Goal: Task Accomplishment & Management: Use online tool/utility

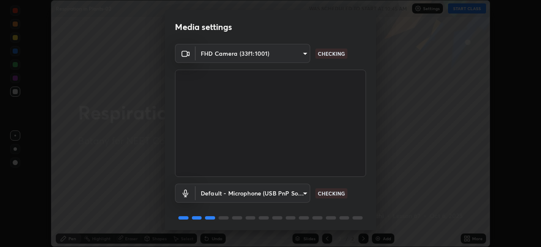
scroll to position [30, 0]
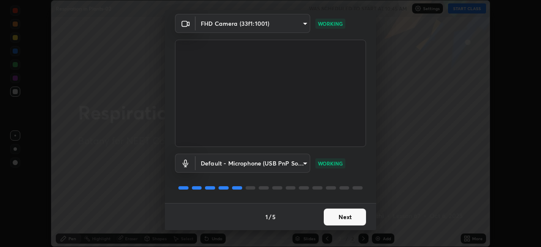
click at [346, 216] on button "Next" at bounding box center [345, 217] width 42 height 17
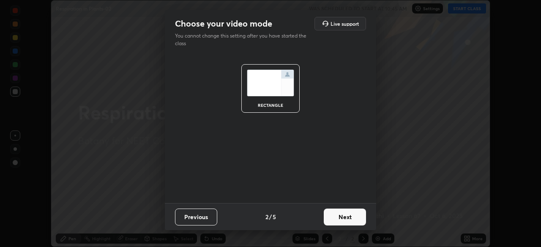
scroll to position [0, 0]
click at [350, 219] on button "Next" at bounding box center [345, 217] width 42 height 17
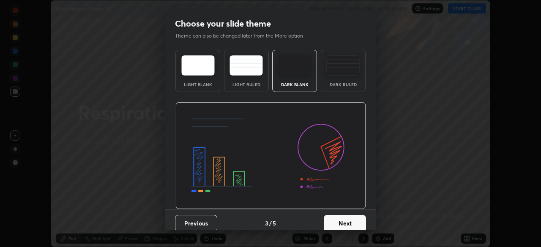
click at [355, 225] on button "Next" at bounding box center [345, 223] width 42 height 17
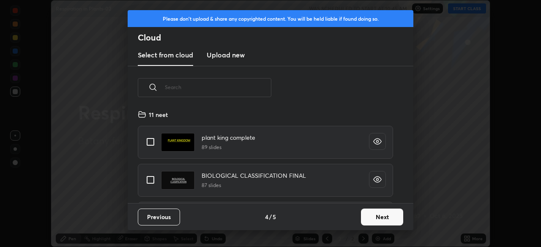
click at [382, 218] on button "Next" at bounding box center [382, 217] width 42 height 17
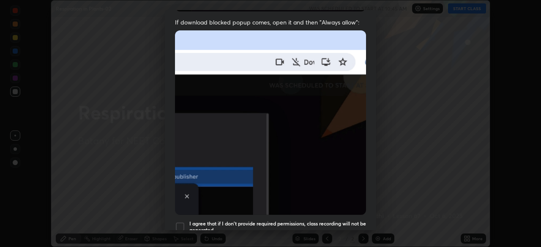
scroll to position [202, 0]
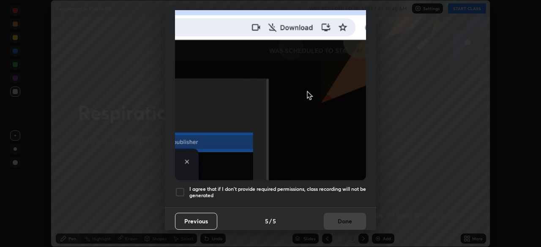
click at [182, 187] on div at bounding box center [180, 192] width 10 height 10
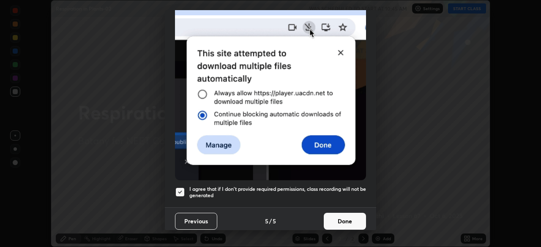
click at [337, 215] on button "Done" at bounding box center [345, 221] width 42 height 17
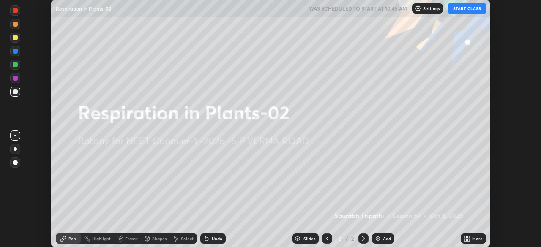
click at [471, 237] on div "More" at bounding box center [473, 239] width 25 height 10
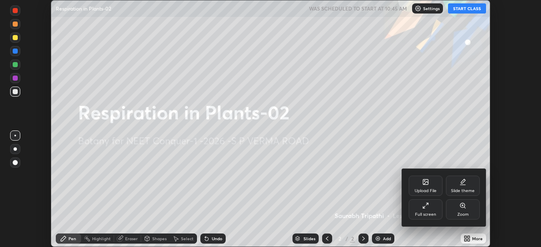
click at [427, 187] on div "Upload File" at bounding box center [426, 186] width 34 height 20
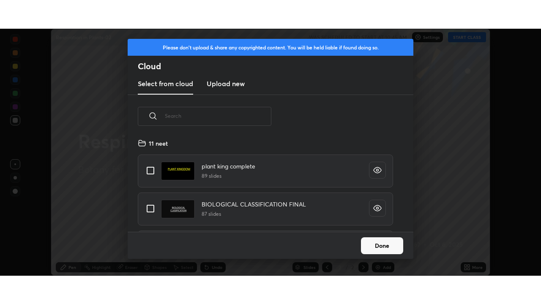
scroll to position [94, 271]
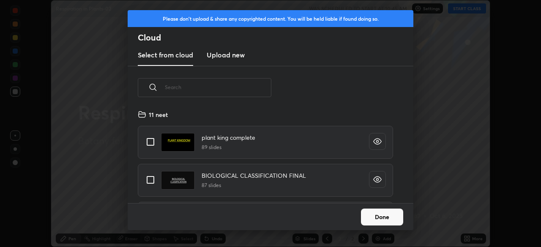
click at [230, 55] on h3 "Upload new" at bounding box center [226, 55] width 38 height 10
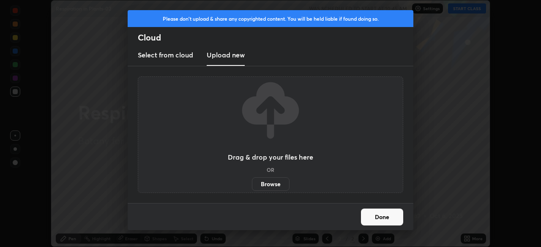
click at [267, 182] on label "Browse" at bounding box center [271, 184] width 38 height 14
click at [252, 182] on input "Browse" at bounding box center [252, 184] width 0 height 14
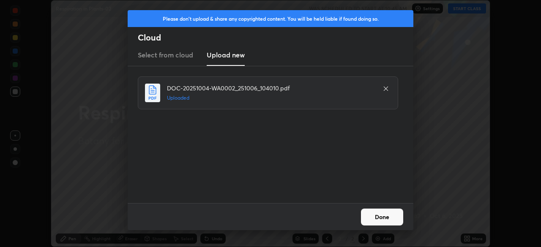
click at [385, 216] on button "Done" at bounding box center [382, 217] width 42 height 17
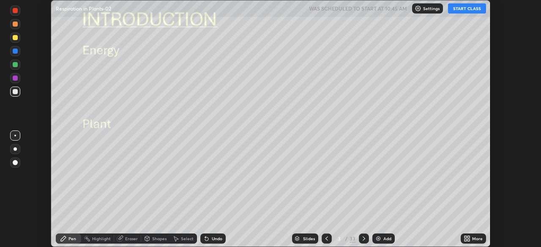
click at [478, 240] on div "More" at bounding box center [477, 239] width 11 height 4
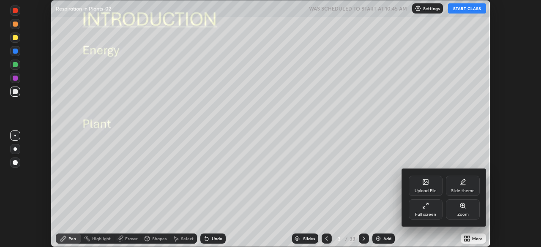
click at [427, 210] on div "Full screen" at bounding box center [426, 209] width 34 height 20
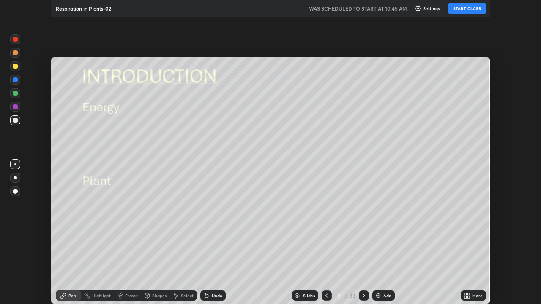
scroll to position [304, 541]
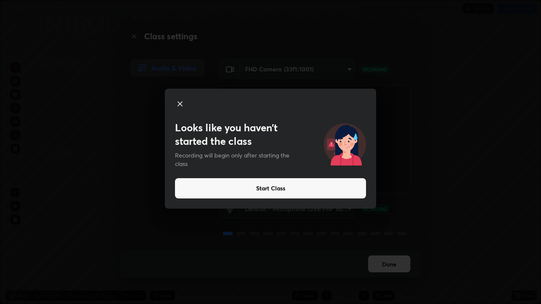
click at [199, 192] on button "Start Class" at bounding box center [270, 188] width 191 height 20
click at [232, 190] on button "Start Class" at bounding box center [270, 188] width 191 height 20
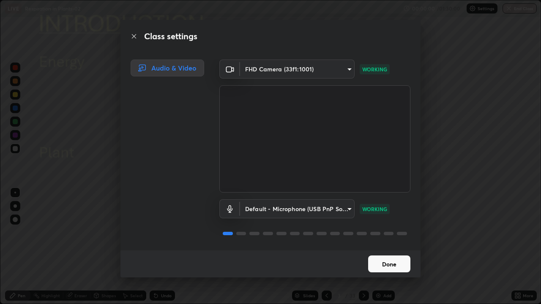
click at [377, 247] on button "Done" at bounding box center [389, 264] width 42 height 17
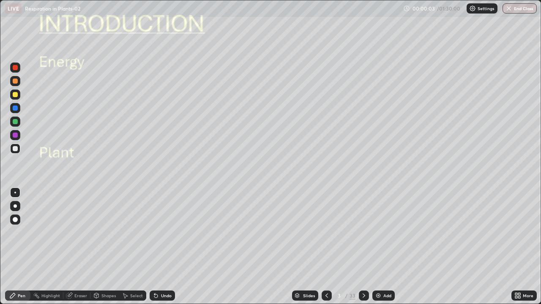
click at [379, 247] on img at bounding box center [378, 295] width 7 height 7
click at [15, 95] on div at bounding box center [15, 94] width 5 height 5
click at [15, 207] on div at bounding box center [15, 206] width 3 height 3
click at [161, 247] on div "Undo" at bounding box center [166, 296] width 11 height 4
click at [16, 67] on div at bounding box center [15, 67] width 5 height 5
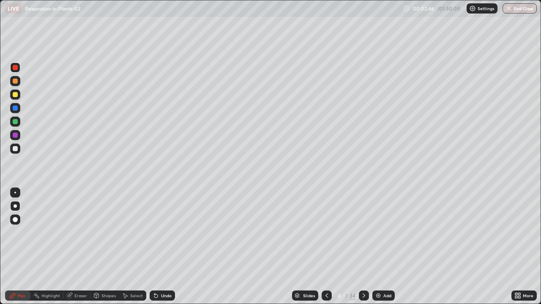
click at [98, 247] on icon at bounding box center [96, 295] width 7 height 7
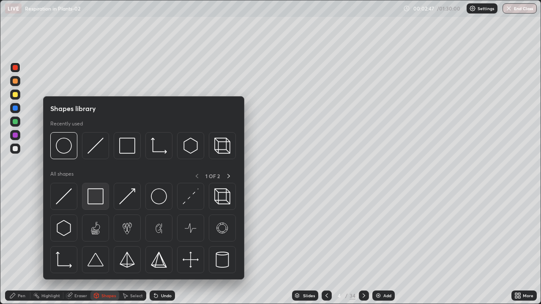
click at [97, 198] on img at bounding box center [95, 196] width 16 height 16
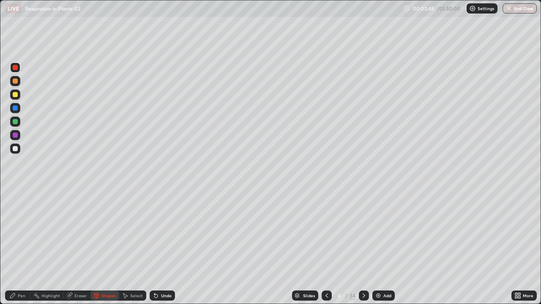
click at [16, 135] on div at bounding box center [15, 135] width 5 height 5
click at [17, 247] on div "Pen" at bounding box center [17, 296] width 25 height 10
click at [15, 94] on div at bounding box center [15, 94] width 5 height 5
click at [98, 247] on icon at bounding box center [96, 295] width 5 height 5
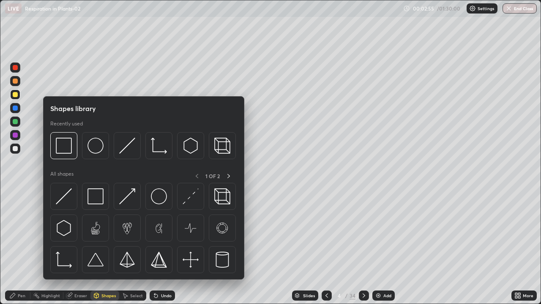
click at [20, 247] on div "Pen" at bounding box center [17, 296] width 25 height 10
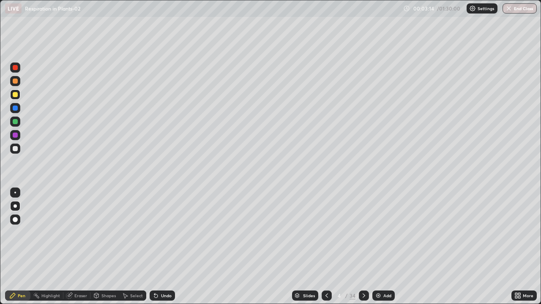
click at [102, 247] on div "Shapes" at bounding box center [108, 296] width 14 height 4
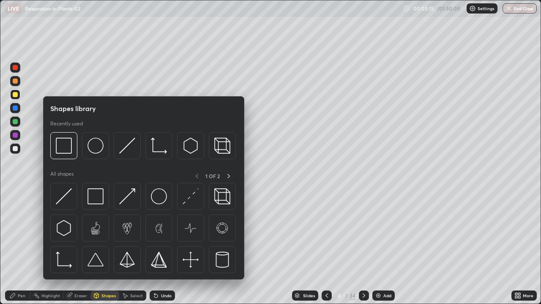
click at [17, 137] on div at bounding box center [15, 135] width 5 height 5
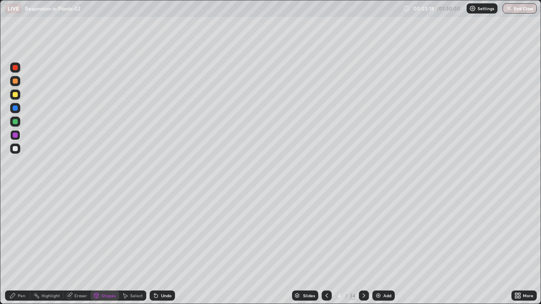
click at [20, 247] on div "Pen" at bounding box center [17, 296] width 25 height 10
click at [15, 206] on div at bounding box center [15, 206] width 3 height 3
click at [17, 94] on div at bounding box center [15, 94] width 5 height 5
click at [17, 68] on div at bounding box center [15, 67] width 5 height 5
click at [17, 95] on div at bounding box center [15, 94] width 5 height 5
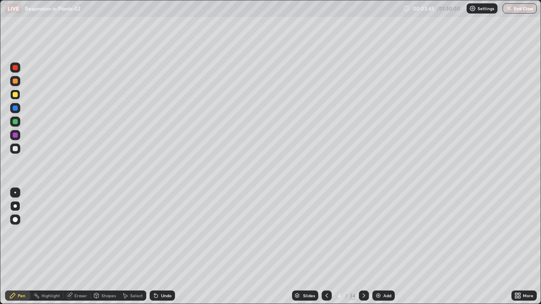
click at [101, 247] on div "Shapes" at bounding box center [104, 296] width 29 height 10
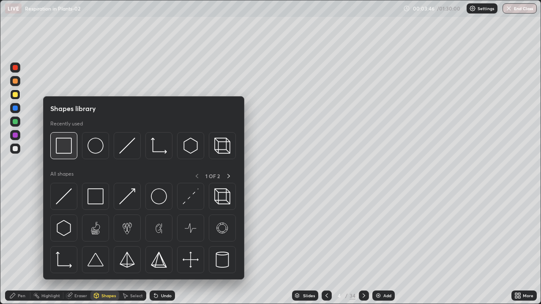
click at [62, 150] on img at bounding box center [64, 146] width 16 height 16
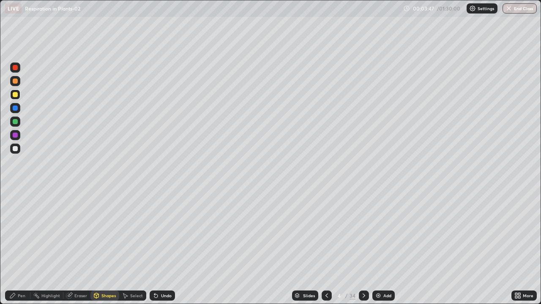
click at [14, 136] on div at bounding box center [15, 135] width 5 height 5
click at [17, 96] on div at bounding box center [15, 94] width 5 height 5
click at [25, 247] on div "Pen" at bounding box center [17, 296] width 25 height 10
click at [16, 135] on div at bounding box center [15, 135] width 5 height 5
click at [100, 247] on div "Shapes" at bounding box center [104, 296] width 29 height 10
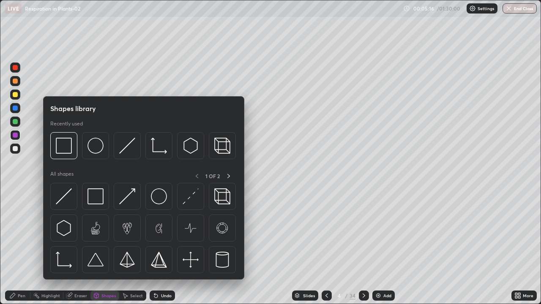
click at [14, 135] on div at bounding box center [15, 135] width 5 height 5
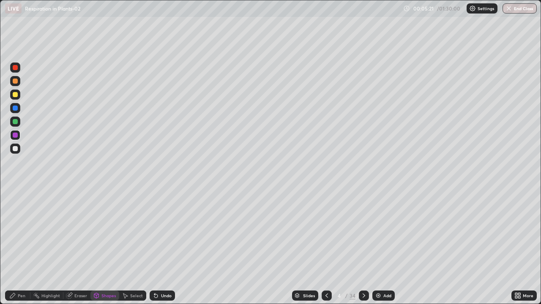
click at [15, 247] on icon at bounding box center [12, 295] width 7 height 7
click at [16, 148] on div at bounding box center [15, 148] width 5 height 5
click at [16, 98] on div at bounding box center [15, 95] width 10 height 10
click at [16, 136] on div at bounding box center [15, 135] width 5 height 5
click at [15, 120] on div at bounding box center [15, 121] width 5 height 5
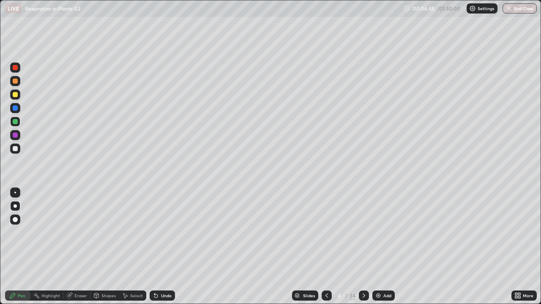
click at [15, 96] on div at bounding box center [15, 94] width 5 height 5
click at [98, 247] on icon at bounding box center [96, 295] width 5 height 5
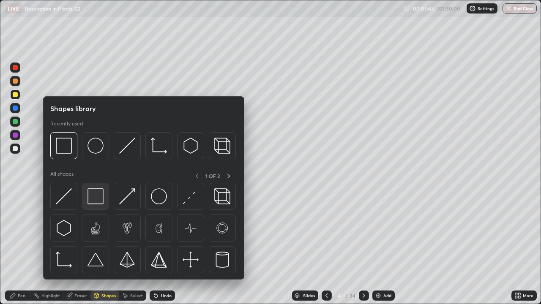
click at [94, 200] on img at bounding box center [95, 196] width 16 height 16
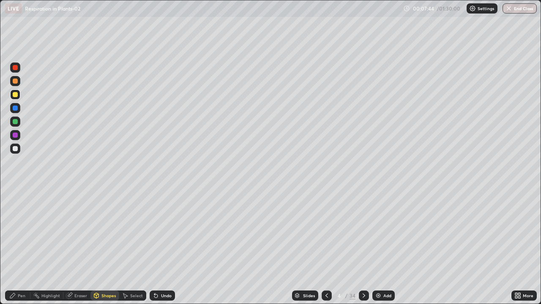
click at [16, 137] on div at bounding box center [15, 135] width 5 height 5
click at [164, 247] on div "Undo" at bounding box center [166, 296] width 11 height 4
click at [14, 149] on div at bounding box center [15, 148] width 5 height 5
click at [162, 247] on div "Undo" at bounding box center [166, 296] width 11 height 4
click at [20, 247] on div "Pen" at bounding box center [17, 296] width 25 height 10
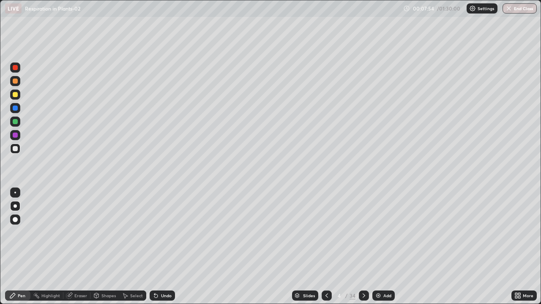
click at [15, 193] on div at bounding box center [15, 193] width 2 height 2
click at [15, 146] on div at bounding box center [15, 148] width 5 height 5
click at [14, 205] on div at bounding box center [15, 206] width 10 height 10
click at [16, 95] on div at bounding box center [15, 94] width 5 height 5
click at [78, 247] on div "Eraser" at bounding box center [80, 296] width 13 height 4
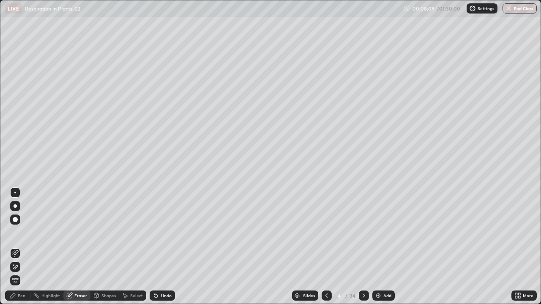
click at [22, 247] on div "Pen" at bounding box center [17, 296] width 25 height 10
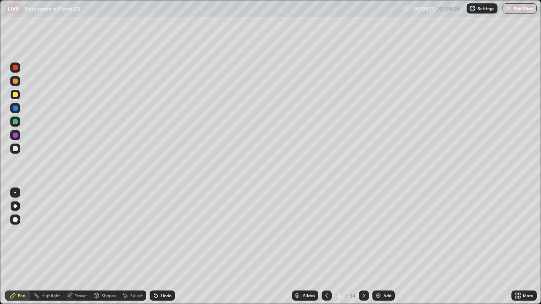
click at [15, 206] on div at bounding box center [15, 206] width 3 height 3
click at [16, 97] on div at bounding box center [15, 94] width 5 height 5
click at [15, 72] on div at bounding box center [15, 68] width 10 height 10
click at [17, 97] on div at bounding box center [15, 94] width 5 height 5
click at [101, 247] on div "Shapes" at bounding box center [108, 296] width 14 height 4
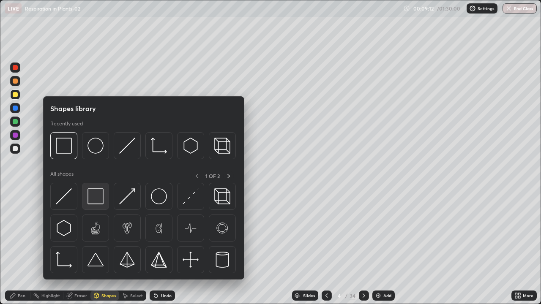
click at [94, 199] on img at bounding box center [95, 196] width 16 height 16
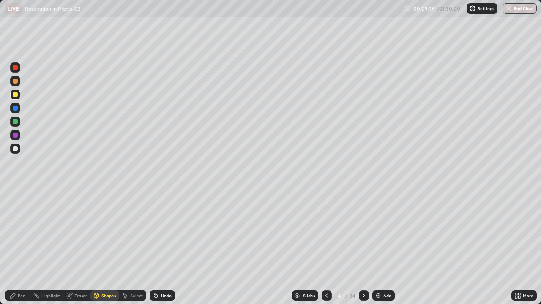
click at [17, 95] on div at bounding box center [15, 94] width 5 height 5
click at [161, 247] on div "Undo" at bounding box center [166, 296] width 11 height 4
click at [18, 247] on div "Pen" at bounding box center [17, 296] width 25 height 10
click at [15, 206] on div at bounding box center [15, 206] width 3 height 3
click at [13, 96] on div at bounding box center [15, 94] width 5 height 5
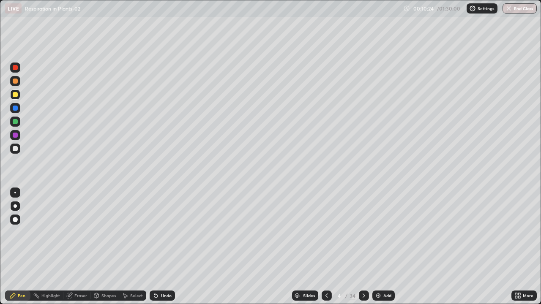
click at [16, 95] on div at bounding box center [15, 94] width 5 height 5
click at [76, 247] on div "Eraser" at bounding box center [80, 296] width 13 height 4
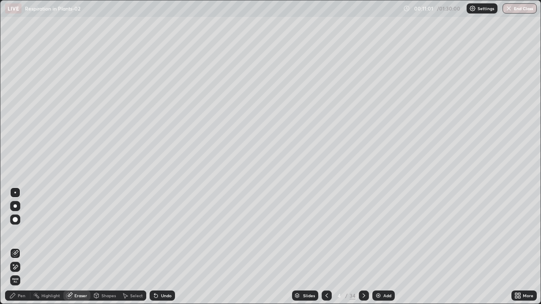
click at [15, 247] on icon at bounding box center [16, 267] width 5 height 4
click at [25, 247] on div "Pen" at bounding box center [22, 296] width 8 height 4
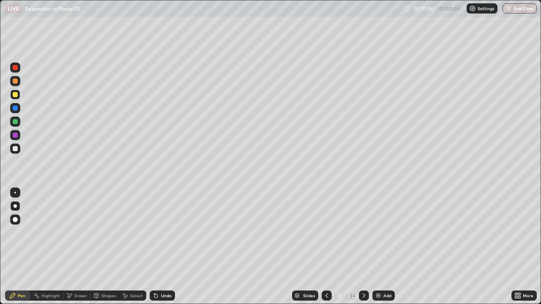
click at [15, 206] on div at bounding box center [15, 206] width 3 height 3
click at [14, 152] on div at bounding box center [15, 149] width 10 height 10
click at [17, 247] on div "Pen" at bounding box center [17, 296] width 25 height 10
click at [103, 247] on div "Shapes" at bounding box center [108, 296] width 14 height 4
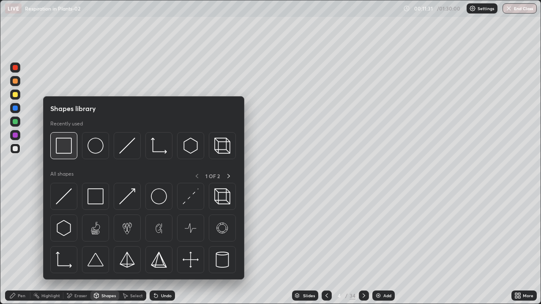
click at [67, 157] on div at bounding box center [63, 145] width 27 height 27
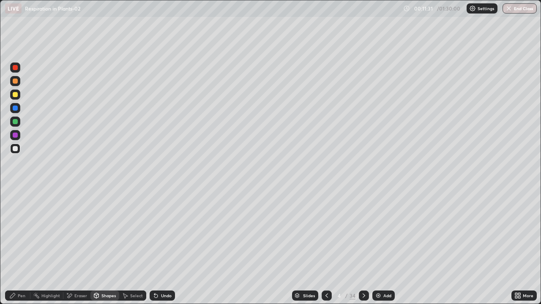
click at [14, 136] on div at bounding box center [15, 135] width 5 height 5
click at [168, 247] on div "Undo" at bounding box center [166, 296] width 11 height 4
click at [21, 247] on div "Pen" at bounding box center [17, 296] width 25 height 10
click at [15, 206] on div at bounding box center [15, 206] width 3 height 3
click at [16, 97] on div at bounding box center [15, 94] width 5 height 5
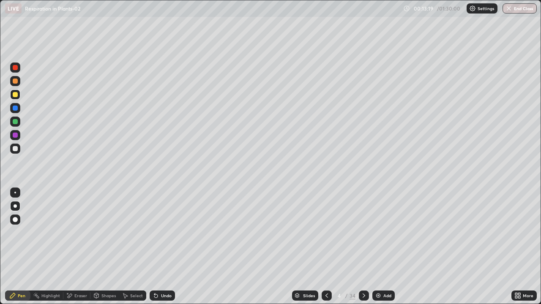
click at [381, 247] on div "Add" at bounding box center [383, 296] width 22 height 10
click at [326, 247] on icon at bounding box center [326, 295] width 7 height 7
click at [16, 122] on div at bounding box center [15, 121] width 5 height 5
click at [17, 150] on div at bounding box center [15, 149] width 10 height 10
click at [363, 247] on icon at bounding box center [363, 295] width 7 height 7
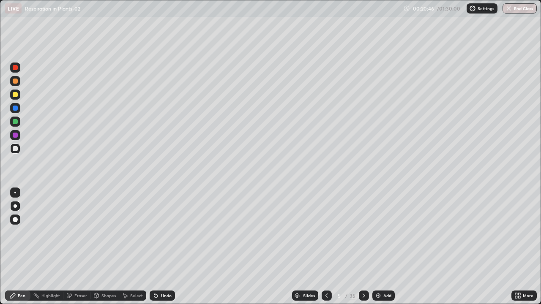
click at [361, 247] on div at bounding box center [364, 296] width 10 height 10
click at [363, 247] on icon at bounding box center [363, 295] width 7 height 7
click at [366, 247] on icon at bounding box center [363, 295] width 7 height 7
click at [363, 247] on icon at bounding box center [363, 295] width 7 height 7
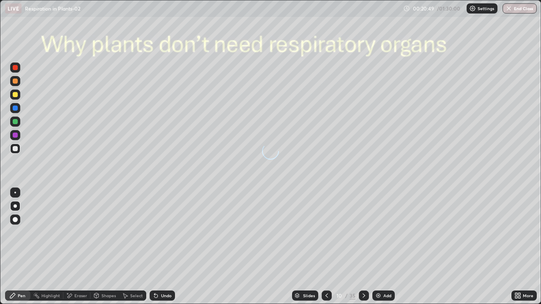
click at [361, 247] on icon at bounding box center [363, 295] width 7 height 7
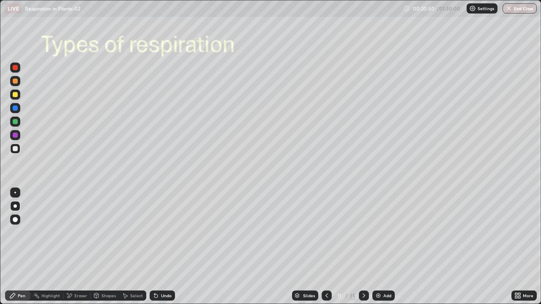
click at [359, 247] on div at bounding box center [364, 295] width 10 height 17
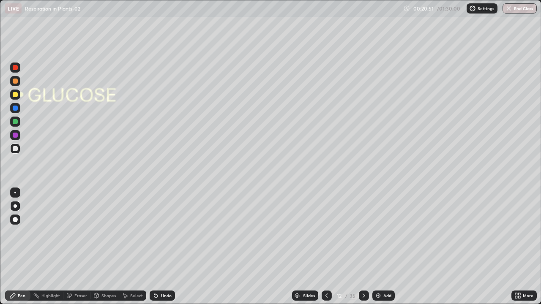
click at [360, 247] on icon at bounding box center [363, 295] width 7 height 7
click at [365, 247] on div at bounding box center [364, 296] width 10 height 10
click at [367, 247] on div at bounding box center [364, 296] width 10 height 10
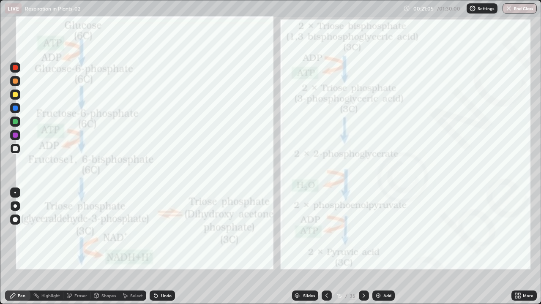
click at [15, 109] on div at bounding box center [15, 108] width 5 height 5
click at [378, 247] on img at bounding box center [378, 295] width 7 height 7
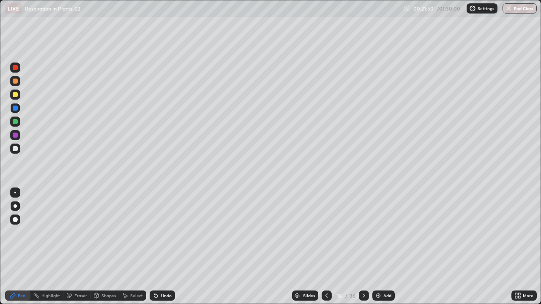
click at [16, 220] on div at bounding box center [15, 219] width 5 height 5
click at [15, 148] on div at bounding box center [15, 148] width 5 height 5
click at [158, 247] on div "Undo" at bounding box center [162, 296] width 25 height 10
click at [76, 247] on div "Eraser" at bounding box center [80, 296] width 13 height 4
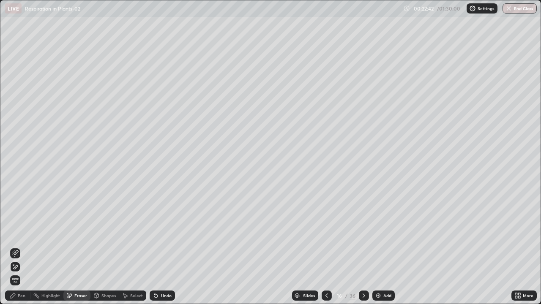
click at [16, 247] on icon at bounding box center [16, 267] width 5 height 4
click at [20, 247] on div "Pen" at bounding box center [22, 296] width 8 height 4
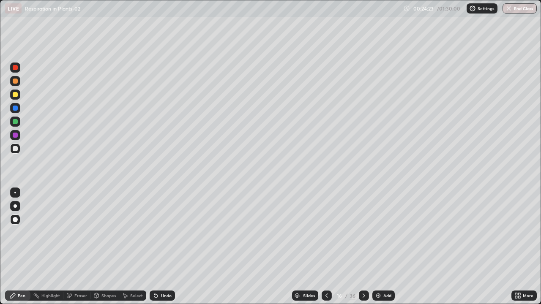
click at [363, 247] on icon at bounding box center [364, 296] width 3 height 4
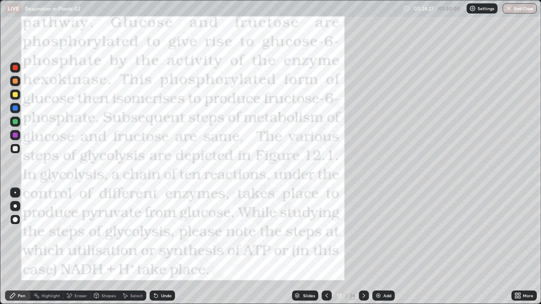
click at [363, 247] on icon at bounding box center [363, 295] width 7 height 7
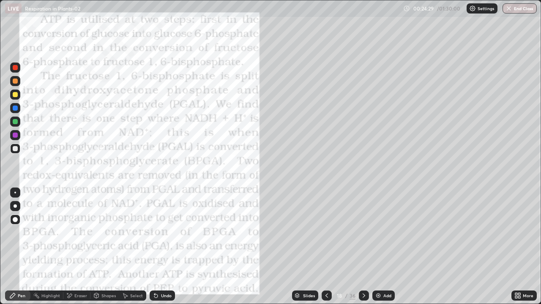
click at [362, 247] on icon at bounding box center [363, 295] width 7 height 7
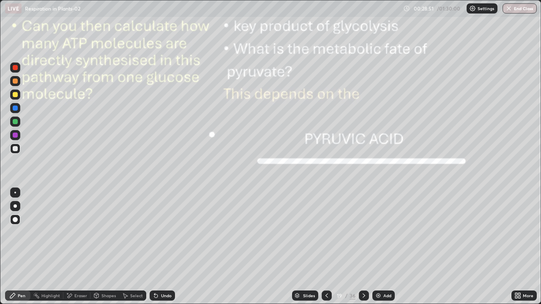
click at [362, 247] on icon at bounding box center [363, 295] width 7 height 7
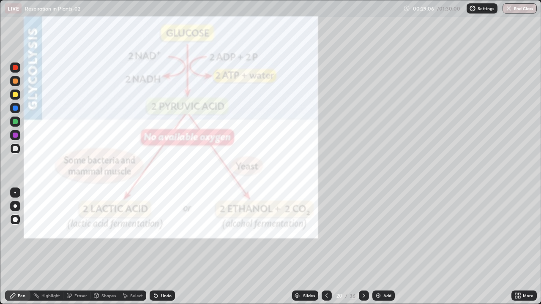
click at [98, 247] on icon at bounding box center [96, 295] width 7 height 7
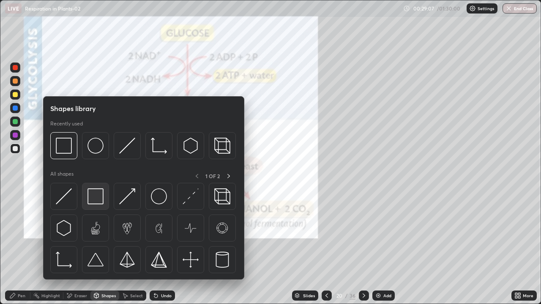
click at [92, 202] on img at bounding box center [95, 196] width 16 height 16
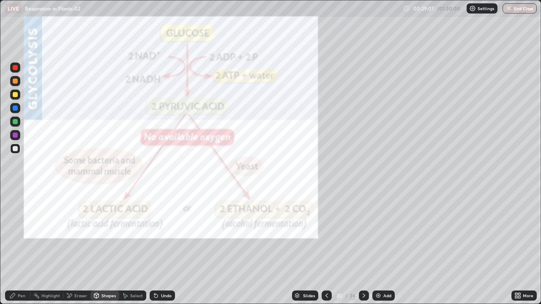
click at [16, 151] on div at bounding box center [15, 148] width 5 height 5
click at [15, 136] on div at bounding box center [15, 135] width 5 height 5
click at [24, 247] on div "Pen" at bounding box center [17, 296] width 25 height 10
click at [14, 220] on div at bounding box center [15, 219] width 5 height 5
click at [14, 97] on div at bounding box center [15, 94] width 5 height 5
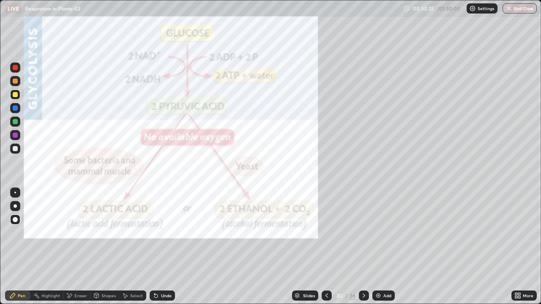
click at [20, 135] on div at bounding box center [15, 135] width 10 height 10
click at [166, 247] on div "Undo" at bounding box center [166, 296] width 11 height 4
click at [363, 247] on icon at bounding box center [363, 295] width 7 height 7
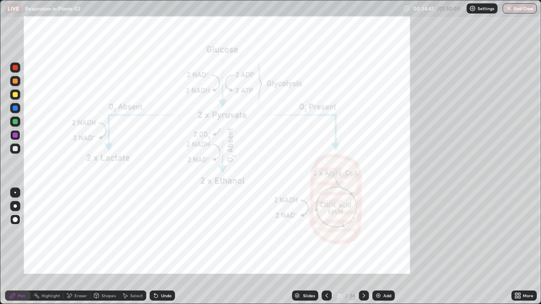
click at [361, 247] on icon at bounding box center [363, 295] width 7 height 7
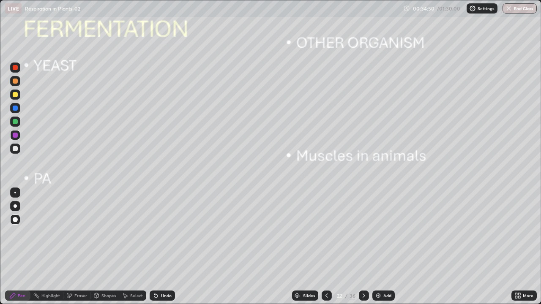
click at [15, 149] on div at bounding box center [15, 148] width 5 height 5
click at [16, 121] on div at bounding box center [15, 121] width 5 height 5
click at [16, 95] on div at bounding box center [15, 94] width 5 height 5
click at [17, 123] on div at bounding box center [15, 121] width 5 height 5
click at [164, 247] on div "Undo" at bounding box center [166, 296] width 11 height 4
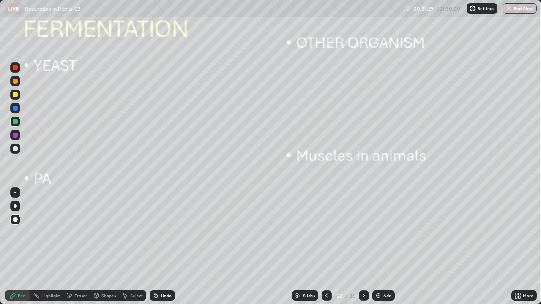
click at [164, 247] on div "Undo" at bounding box center [166, 296] width 11 height 4
click at [166, 247] on div "Undo" at bounding box center [166, 296] width 11 height 4
click at [168, 247] on div "Undo" at bounding box center [166, 296] width 11 height 4
click at [170, 247] on div "Undo" at bounding box center [166, 296] width 11 height 4
click at [172, 247] on div "Undo" at bounding box center [162, 296] width 25 height 10
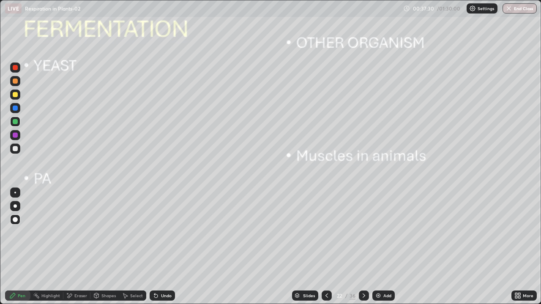
click at [174, 247] on div "Undo" at bounding box center [162, 296] width 25 height 10
click at [173, 247] on div "Undo" at bounding box center [162, 296] width 25 height 10
click at [17, 135] on div at bounding box center [15, 135] width 5 height 5
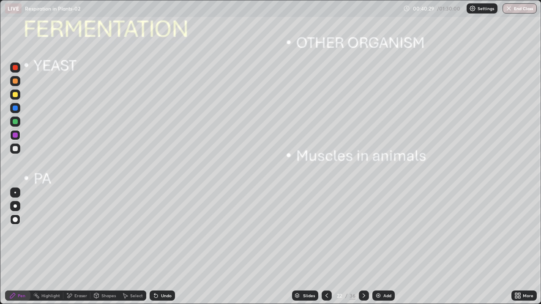
click at [378, 247] on img at bounding box center [378, 295] width 7 height 7
click at [16, 217] on div at bounding box center [15, 219] width 5 height 5
click at [17, 94] on div at bounding box center [15, 94] width 5 height 5
click at [162, 247] on div "Undo" at bounding box center [166, 296] width 11 height 4
click at [164, 247] on div "Undo" at bounding box center [166, 296] width 11 height 4
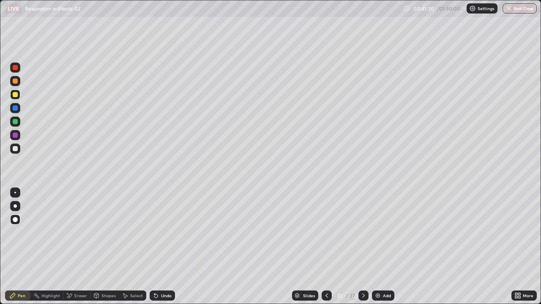
click at [162, 247] on div "Undo" at bounding box center [166, 296] width 11 height 4
click at [16, 123] on div at bounding box center [15, 121] width 5 height 5
click at [16, 99] on div at bounding box center [15, 95] width 10 height 10
click at [18, 136] on div at bounding box center [15, 135] width 10 height 10
click at [384, 247] on div "Add" at bounding box center [387, 296] width 8 height 4
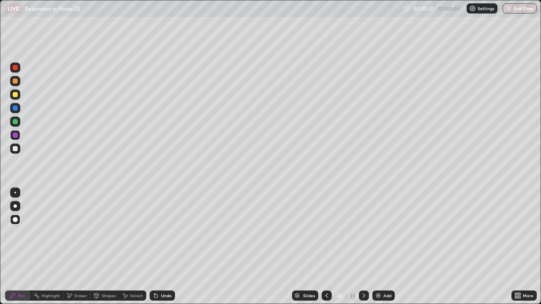
click at [101, 247] on div "Shapes" at bounding box center [108, 296] width 14 height 4
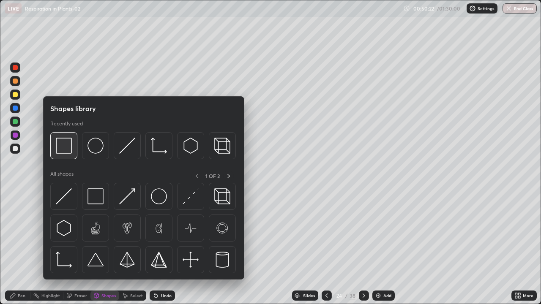
click at [63, 151] on img at bounding box center [64, 146] width 16 height 16
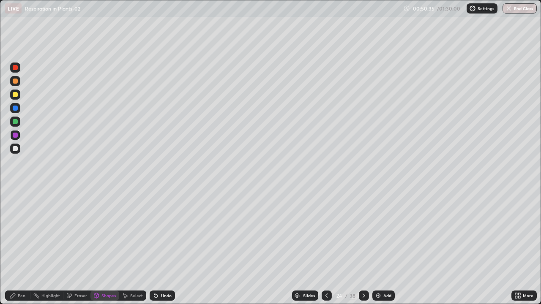
click at [15, 94] on div at bounding box center [15, 94] width 5 height 5
click at [19, 247] on div "Pen" at bounding box center [22, 296] width 8 height 4
click at [15, 206] on div at bounding box center [15, 206] width 3 height 3
click at [16, 149] on div at bounding box center [15, 148] width 5 height 5
click at [16, 96] on div at bounding box center [15, 94] width 5 height 5
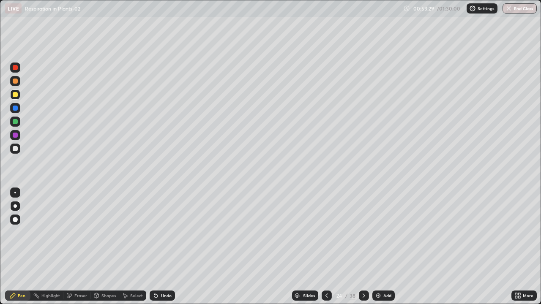
click at [78, 247] on div "Eraser" at bounding box center [80, 296] width 13 height 4
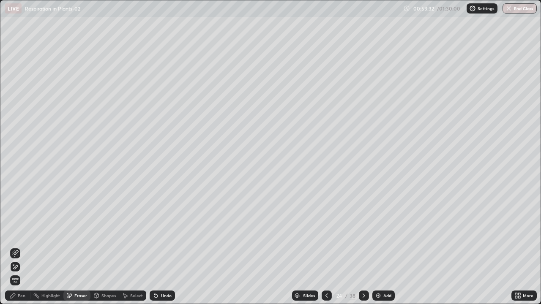
click at [158, 247] on div "Undo" at bounding box center [162, 296] width 25 height 10
click at [79, 247] on div "Eraser" at bounding box center [80, 296] width 13 height 4
click at [16, 247] on icon at bounding box center [15, 253] width 7 height 7
click at [20, 247] on div "Pen" at bounding box center [22, 296] width 8 height 4
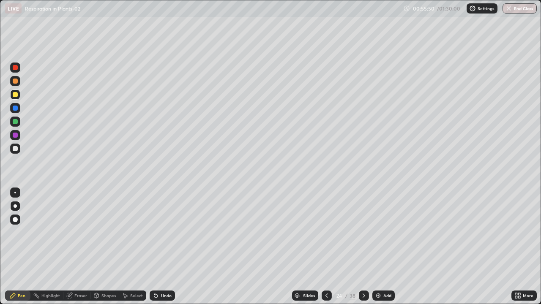
click at [361, 247] on icon at bounding box center [363, 295] width 7 height 7
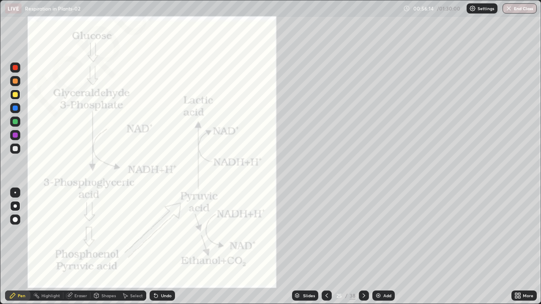
click at [326, 247] on icon at bounding box center [326, 295] width 7 height 7
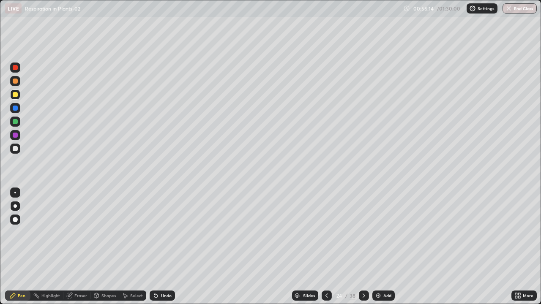
click at [325, 247] on icon at bounding box center [326, 295] width 7 height 7
click at [326, 247] on icon at bounding box center [326, 295] width 7 height 7
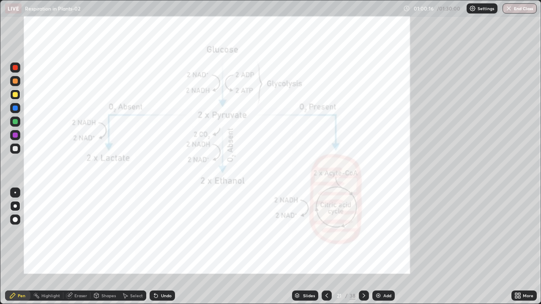
click at [362, 247] on icon at bounding box center [363, 295] width 7 height 7
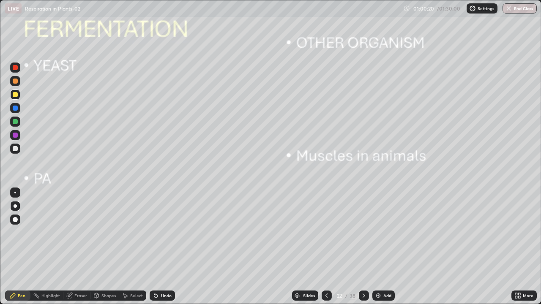
click at [325, 247] on icon at bounding box center [326, 295] width 7 height 7
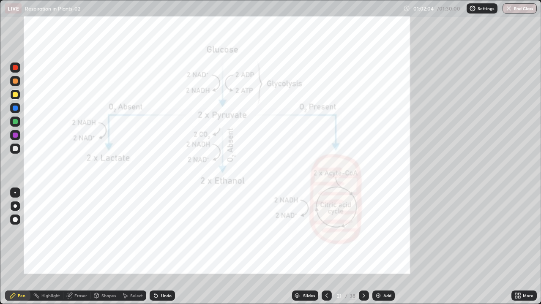
click at [363, 247] on icon at bounding box center [363, 295] width 7 height 7
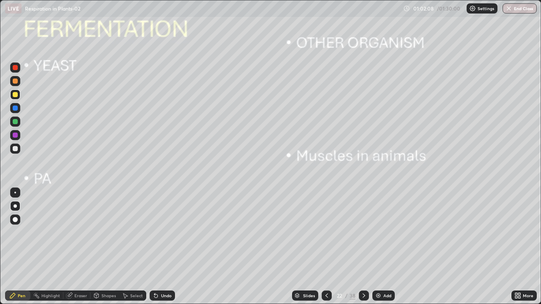
click at [362, 247] on icon at bounding box center [363, 295] width 7 height 7
click at [363, 247] on icon at bounding box center [363, 295] width 7 height 7
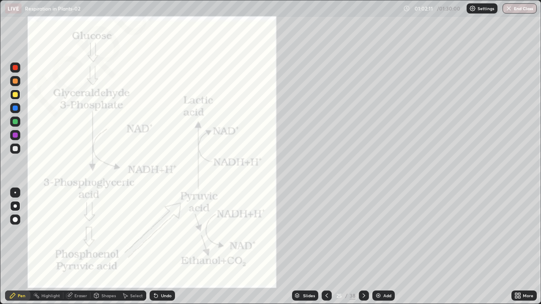
click at [363, 247] on icon at bounding box center [363, 295] width 7 height 7
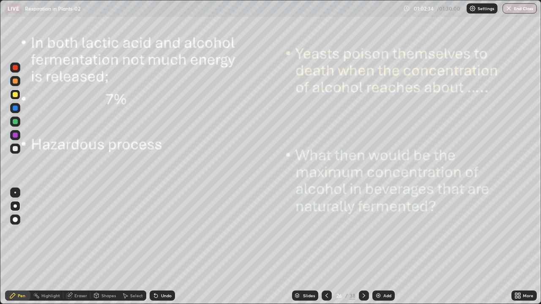
click at [17, 95] on div at bounding box center [15, 94] width 5 height 5
click at [363, 247] on icon at bounding box center [363, 295] width 7 height 7
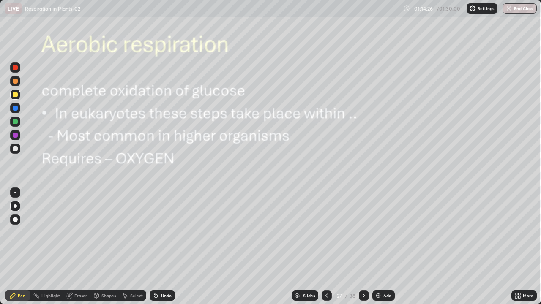
click at [16, 220] on div at bounding box center [15, 219] width 5 height 5
click at [16, 137] on div at bounding box center [15, 135] width 5 height 5
click at [363, 247] on icon at bounding box center [364, 296] width 3 height 4
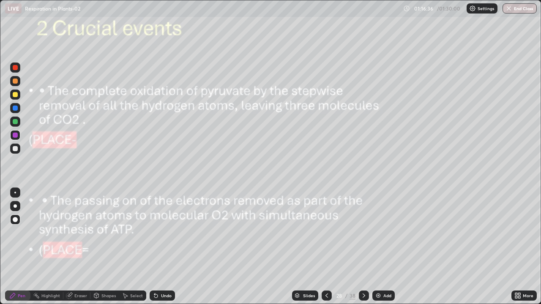
click at [17, 96] on div at bounding box center [15, 95] width 10 height 10
click at [383, 247] on div "Add" at bounding box center [383, 296] width 22 height 10
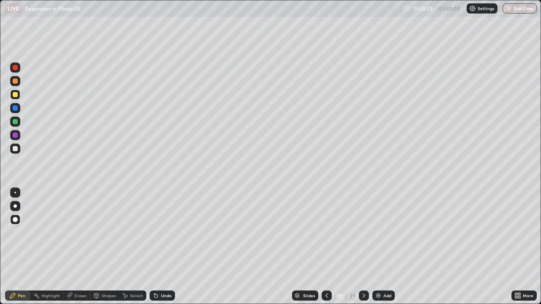
click at [15, 147] on div at bounding box center [15, 148] width 5 height 5
click at [16, 205] on div at bounding box center [15, 206] width 10 height 10
click at [16, 95] on div at bounding box center [15, 94] width 5 height 5
click at [517, 8] on button "End Class" at bounding box center [519, 8] width 34 height 10
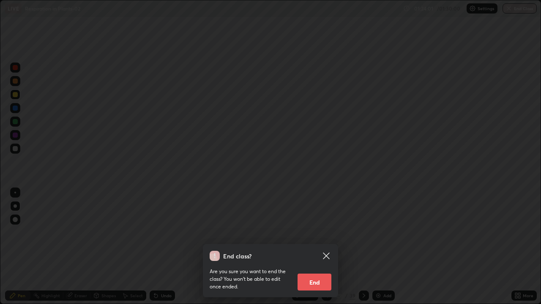
click at [315, 247] on button "End" at bounding box center [314, 282] width 34 height 17
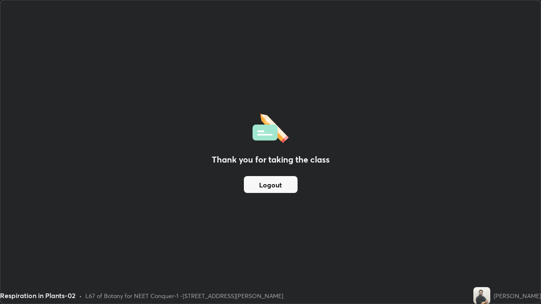
click at [282, 184] on button "Logout" at bounding box center [271, 184] width 54 height 17
